Goal: Navigation & Orientation: Go to known website

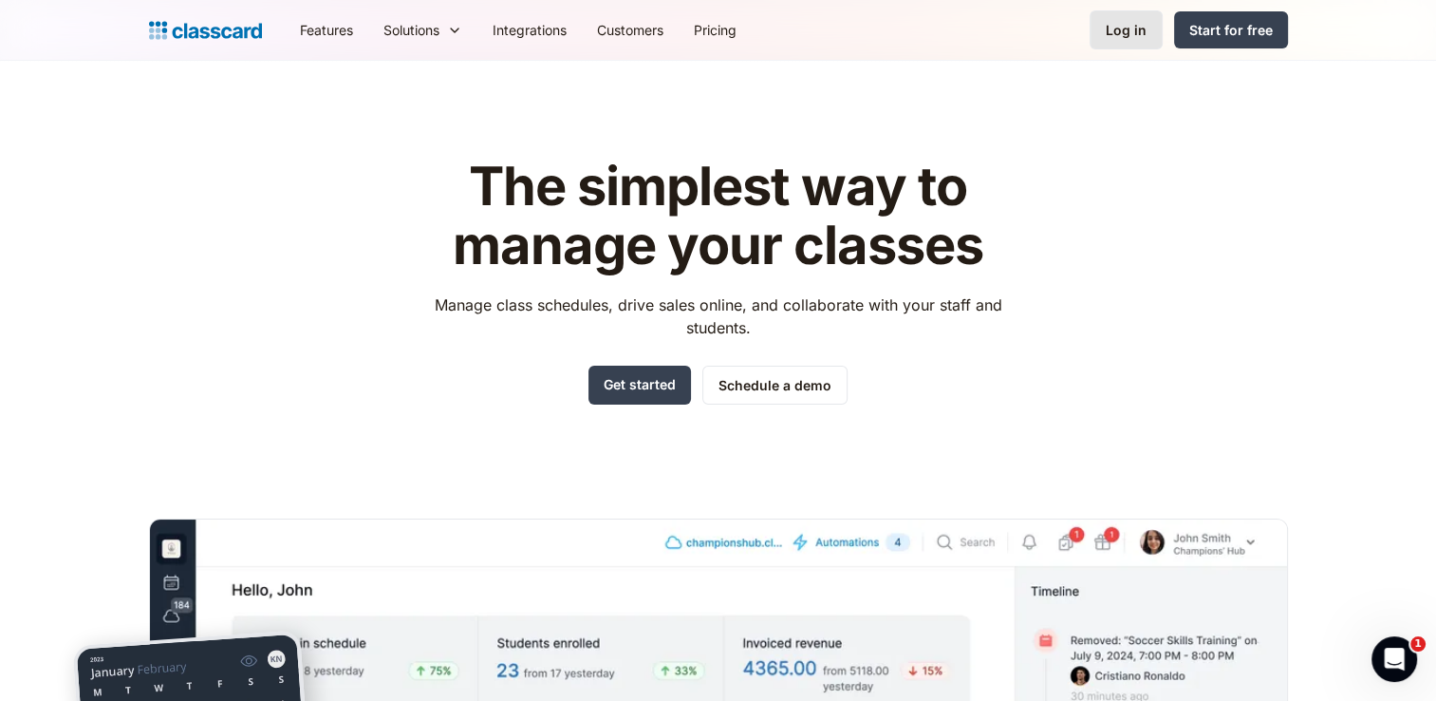
click at [1132, 22] on div "Log in" at bounding box center [1126, 30] width 41 height 20
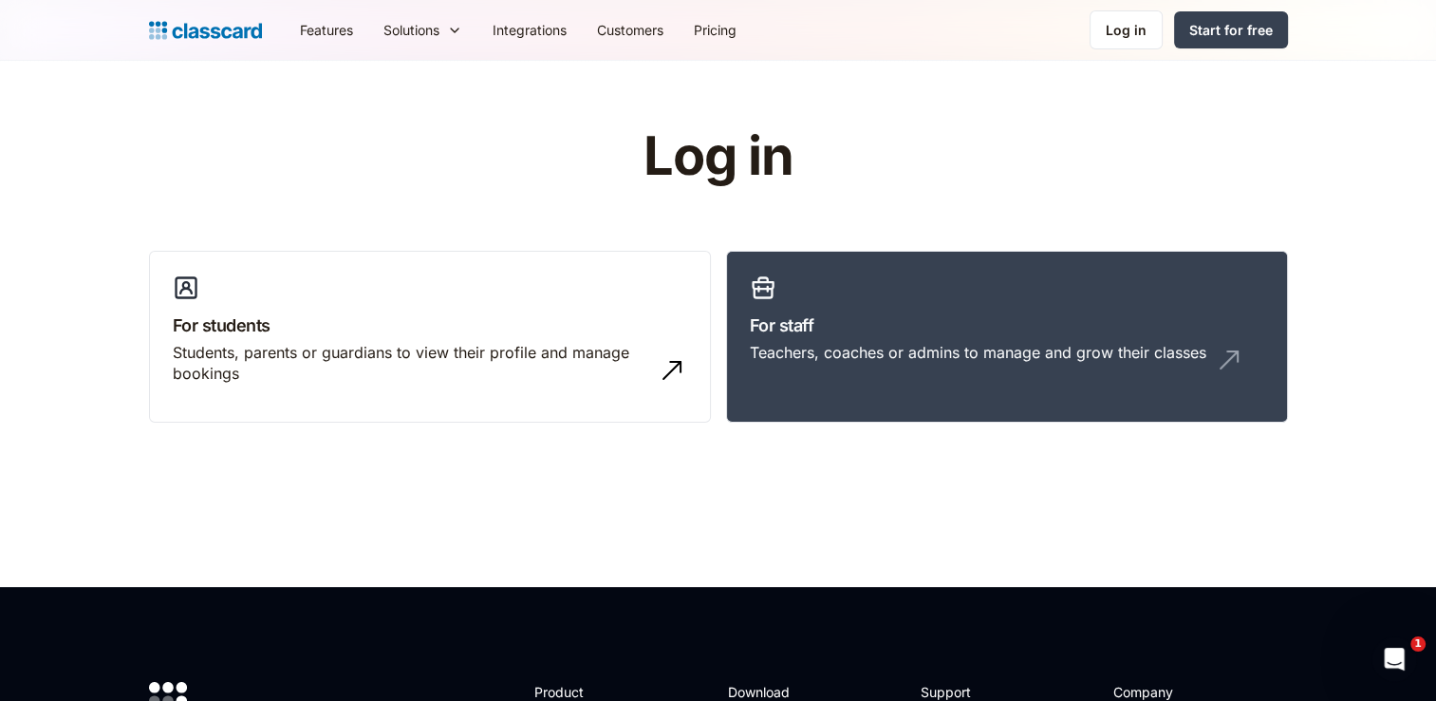
click at [956, 499] on header "Log in For students Students, parents or guardians to view their profile and ma…" at bounding box center [718, 324] width 1436 height 526
click at [916, 350] on div "Teachers, coaches or admins to manage and grow their classes" at bounding box center [978, 352] width 457 height 21
